Goal: Understand process/instructions

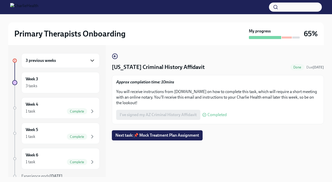
click at [89, 60] on icon "button" at bounding box center [92, 61] width 6 height 6
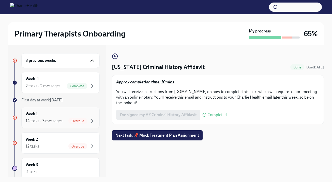
click at [63, 120] on div "14 tasks • 3 messages Overdue" at bounding box center [61, 121] width 70 height 6
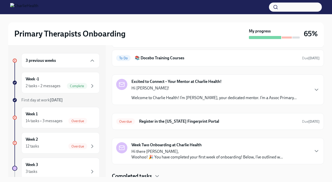
scroll to position [83, 0]
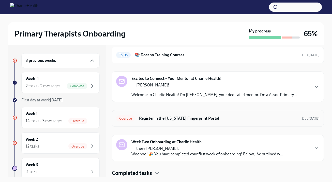
click at [189, 119] on h6 "Register in the [US_STATE] Fingerprint Portal" at bounding box center [218, 119] width 159 height 6
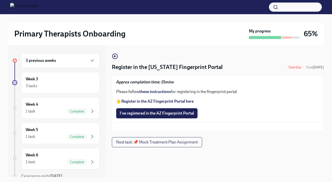
click at [188, 127] on button "Zoom image" at bounding box center [217, 127] width 203 height 0
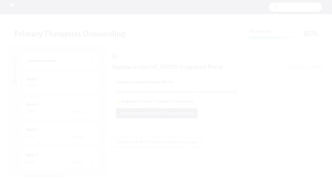
click at [189, 139] on button "Unzoom image" at bounding box center [166, 91] width 332 height 182
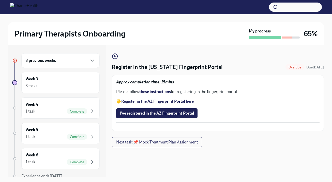
click at [161, 102] on strong "Register in the AZ Fingerprint Portal here" at bounding box center [157, 101] width 72 height 5
click at [159, 92] on strong "these instructions" at bounding box center [154, 91] width 31 height 5
click at [152, 102] on strong "Register in the AZ Fingerprint Portal here" at bounding box center [157, 101] width 72 height 5
